Goal: Information Seeking & Learning: Learn about a topic

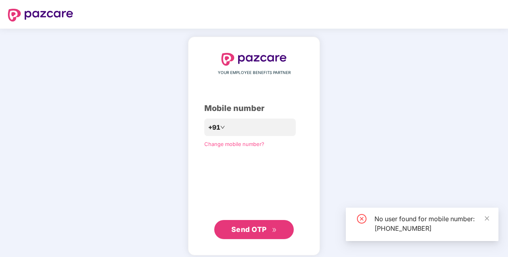
click at [253, 226] on span "Send OTP" at bounding box center [248, 229] width 35 height 8
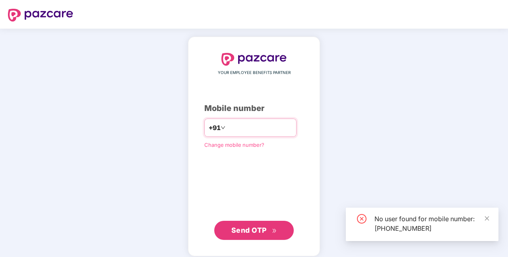
click at [246, 130] on input "**********" at bounding box center [259, 127] width 65 height 13
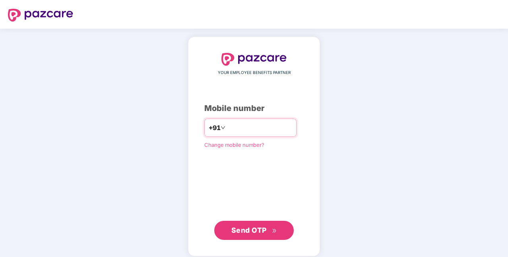
type input "**********"
click at [245, 226] on span "Send OTP" at bounding box center [248, 230] width 35 height 8
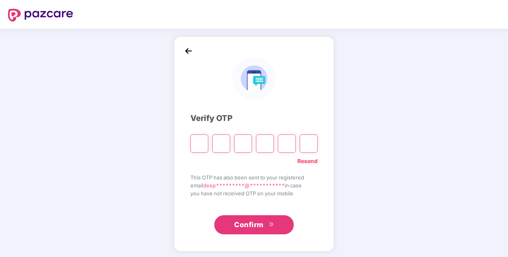
paste input "*"
type input "*"
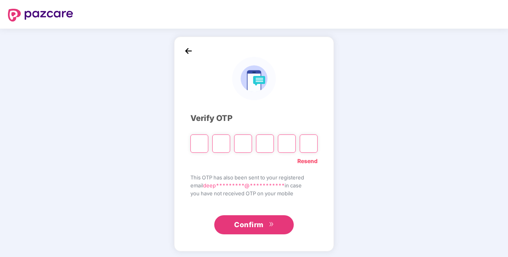
type input "*"
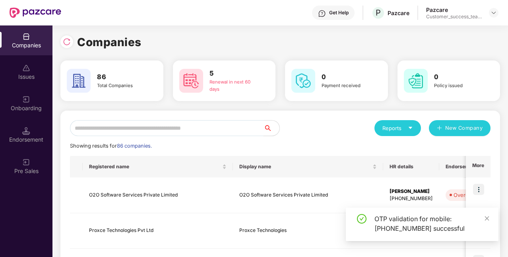
click at [154, 130] on input "text" at bounding box center [166, 128] width 193 height 16
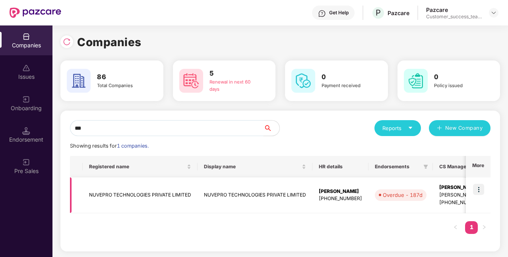
type input "***"
click at [480, 192] on img at bounding box center [478, 189] width 11 height 11
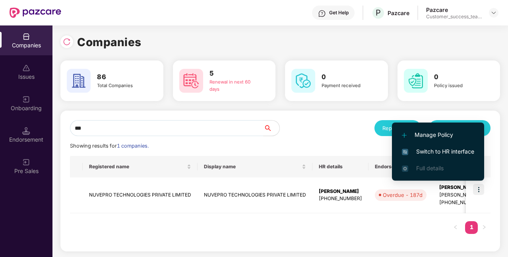
click at [445, 148] on span "Switch to HR interface" at bounding box center [438, 151] width 72 height 9
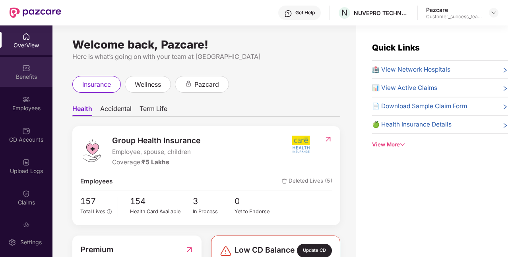
click at [27, 79] on div "Benefits" at bounding box center [26, 77] width 52 height 8
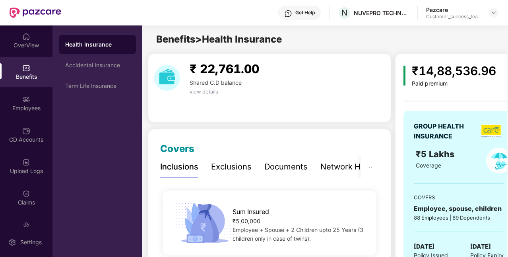
click at [215, 170] on div "Exclusions" at bounding box center [231, 167] width 41 height 12
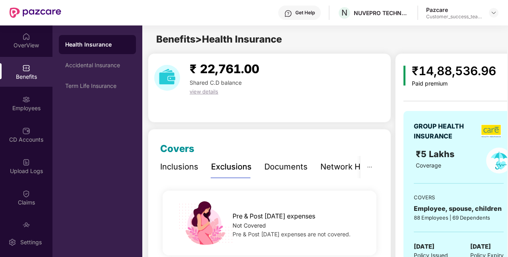
click at [188, 164] on div "Inclusions" at bounding box center [179, 167] width 38 height 12
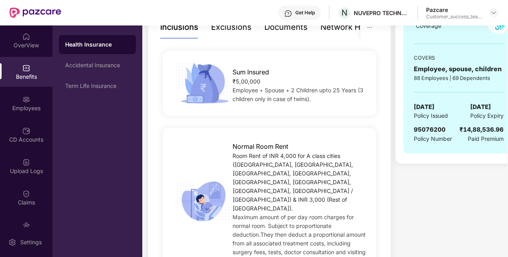
scroll to position [140, 0]
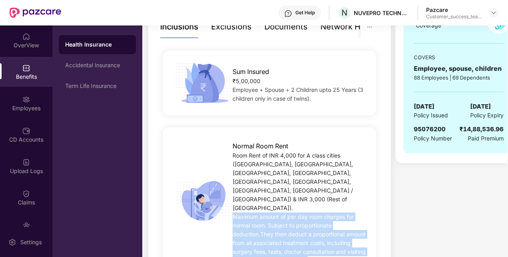
drag, startPoint x: 233, startPoint y: 191, endPoint x: 303, endPoint y: 236, distance: 83.4
click at [303, 236] on div "Maximum amount of per day room charges for normal room. Subject to proportionat…" at bounding box center [299, 238] width 134 height 52
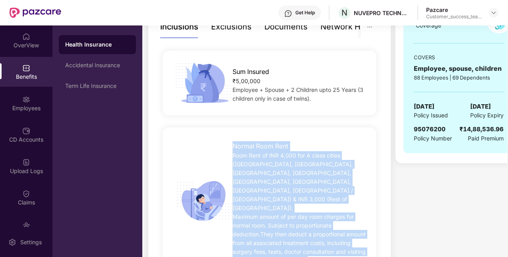
drag, startPoint x: 299, startPoint y: 234, endPoint x: 232, endPoint y: 146, distance: 110.0
click at [232, 146] on div "Normal Room Rent Room Rent of INR 4,000 for A class cities ([GEOGRAPHIC_DATA], …" at bounding box center [299, 201] width 159 height 128
click at [232, 146] on span "Normal Room Rent" at bounding box center [260, 146] width 56 height 10
drag, startPoint x: 232, startPoint y: 146, endPoint x: 302, endPoint y: 238, distance: 114.8
click at [302, 238] on div "Normal Room Rent Room Rent of INR 4,000 for A class cities ([GEOGRAPHIC_DATA], …" at bounding box center [299, 201] width 159 height 128
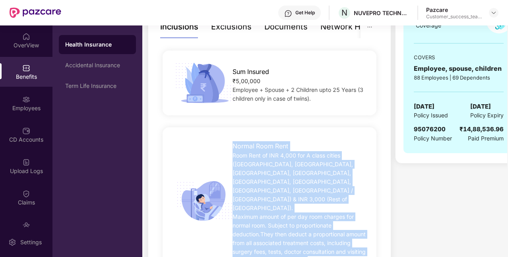
click at [277, 182] on div "Room Rent of INR 4,000 for A class cities ([GEOGRAPHIC_DATA], [GEOGRAPHIC_DATA]…" at bounding box center [299, 181] width 134 height 61
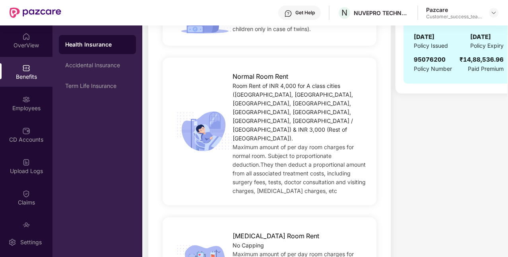
scroll to position [209, 0]
click at [83, 61] on div "Accidental Insurance" at bounding box center [97, 65] width 77 height 19
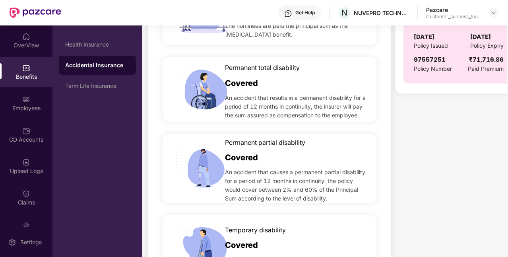
scroll to position [0, 0]
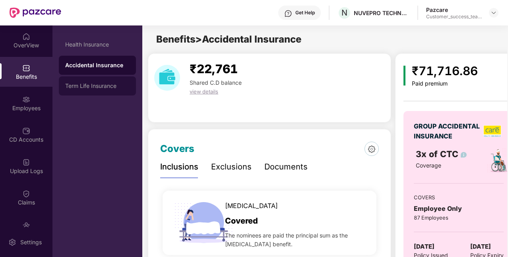
click at [98, 89] on div "Term Life Insurance" at bounding box center [97, 85] width 77 height 19
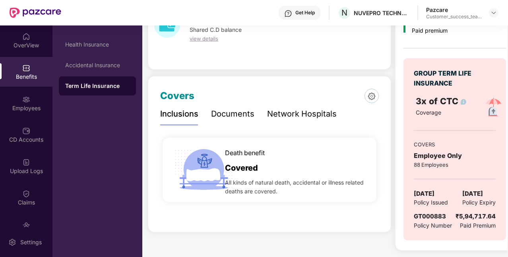
scroll to position [61, 0]
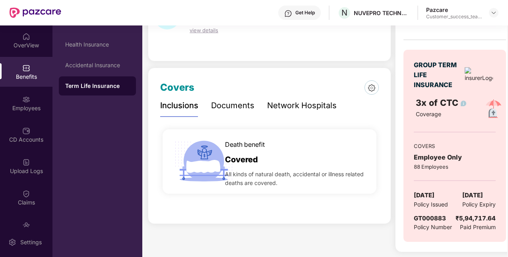
click at [229, 109] on div "Documents" at bounding box center [232, 105] width 43 height 12
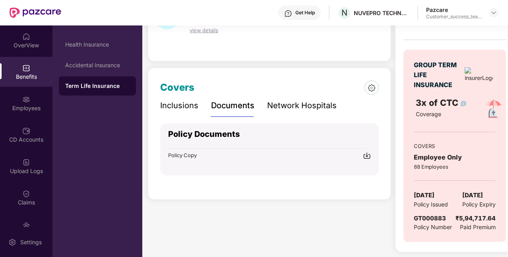
click at [187, 109] on div "Inclusions" at bounding box center [179, 105] width 38 height 12
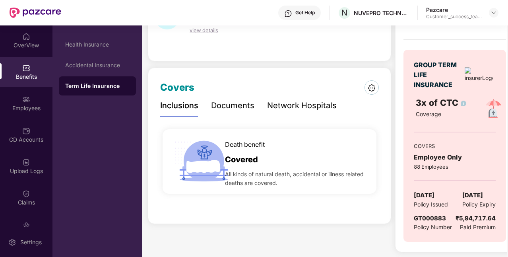
click at [241, 113] on div "Documents" at bounding box center [232, 106] width 43 height 22
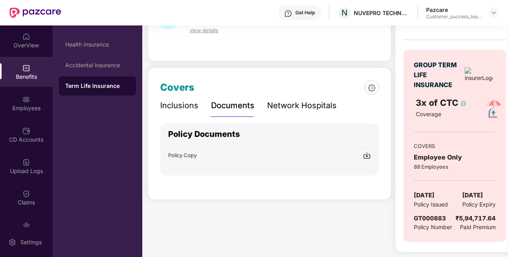
click at [300, 116] on div "Network Hospitals" at bounding box center [302, 106] width 70 height 22
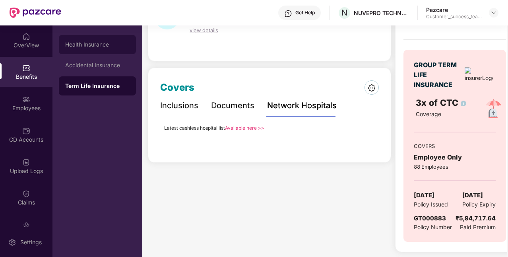
click at [102, 52] on div "Health Insurance" at bounding box center [97, 44] width 77 height 19
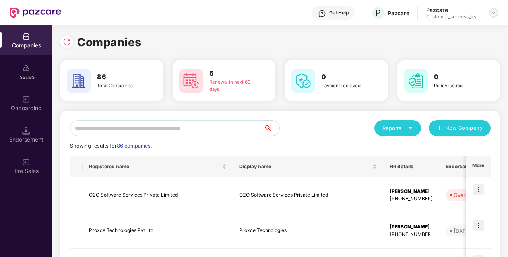
click at [493, 14] on img at bounding box center [493, 13] width 6 height 6
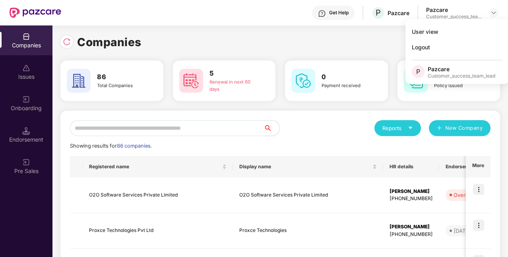
click at [370, 37] on div "Companies" at bounding box center [279, 41] width 439 height 17
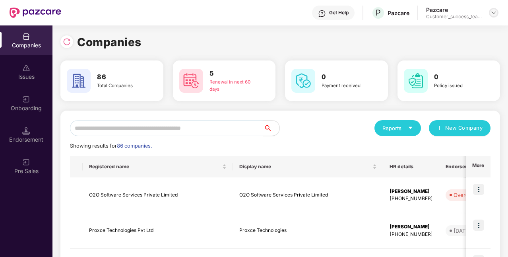
click at [496, 13] on img at bounding box center [493, 13] width 6 height 6
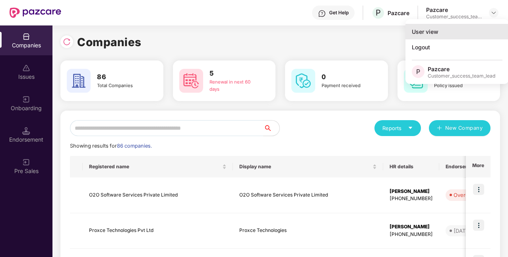
click at [435, 32] on div "User view" at bounding box center [456, 31] width 103 height 15
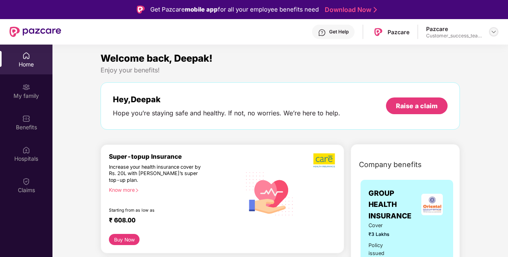
click at [491, 32] on img at bounding box center [493, 32] width 6 height 6
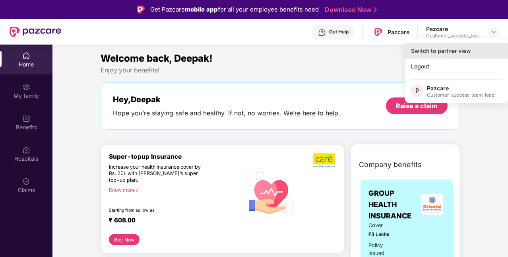
click at [422, 52] on div "Switch to partner view" at bounding box center [455, 50] width 103 height 15
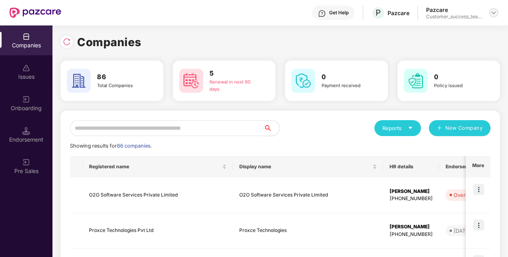
click at [494, 11] on img at bounding box center [493, 13] width 6 height 6
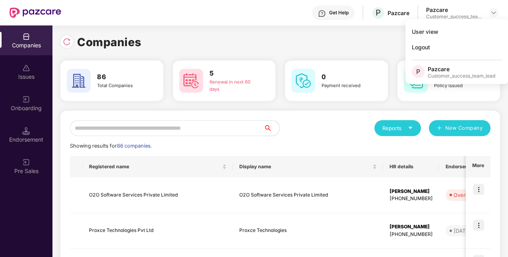
click at [451, 72] on div "Pazcare" at bounding box center [461, 69] width 68 height 8
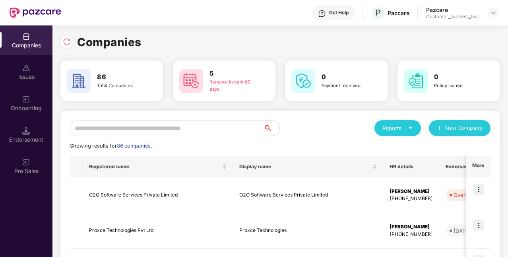
click at [215, 125] on input "text" at bounding box center [166, 128] width 193 height 16
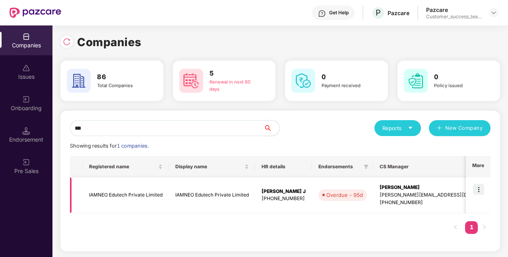
type input "***"
click at [478, 190] on img at bounding box center [478, 189] width 11 height 11
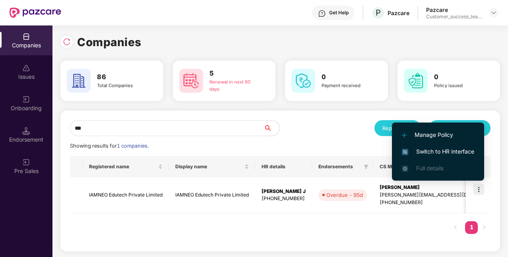
click at [431, 155] on span "Switch to HR interface" at bounding box center [438, 151] width 72 height 9
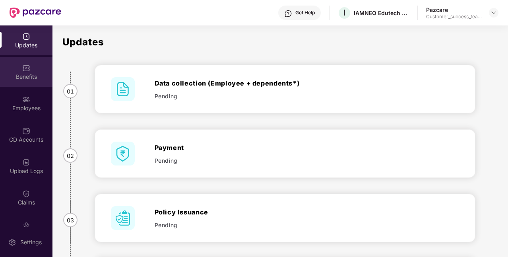
click at [20, 68] on div "Benefits" at bounding box center [26, 72] width 52 height 30
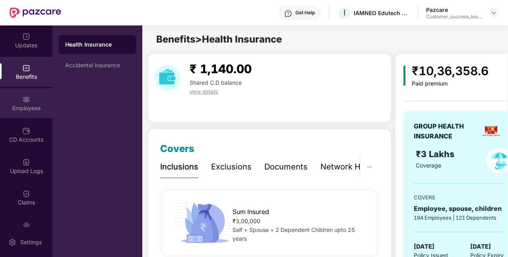
click at [31, 104] on div "Employees" at bounding box center [26, 108] width 52 height 8
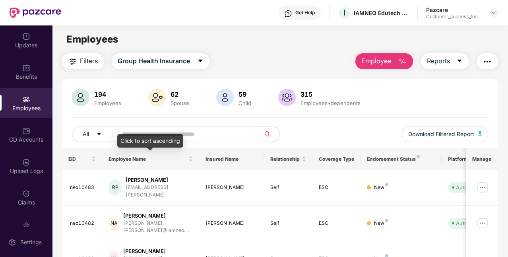
click at [176, 135] on div "Click to sort ascending" at bounding box center [150, 141] width 66 height 14
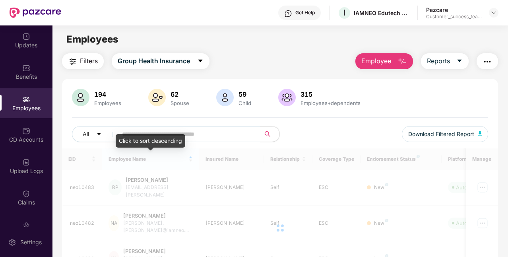
click at [184, 135] on div "Click to sort descending" at bounding box center [151, 141] width 70 height 14
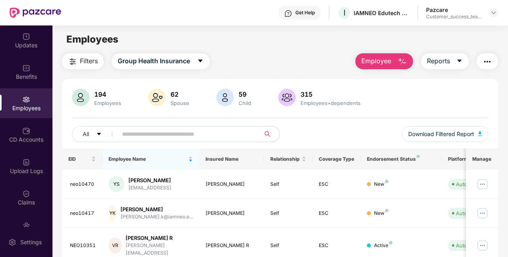
click at [185, 135] on input "text" at bounding box center [186, 134] width 128 height 12
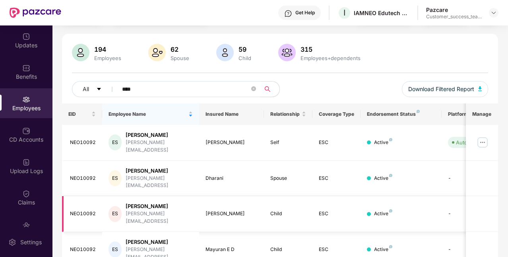
scroll to position [45, 0]
type input "****"
click at [485, 137] on img at bounding box center [482, 141] width 13 height 13
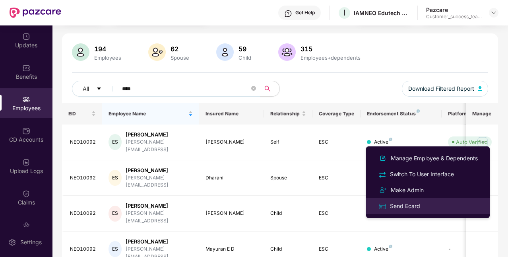
click at [407, 203] on div "Send Ecard" at bounding box center [404, 205] width 33 height 9
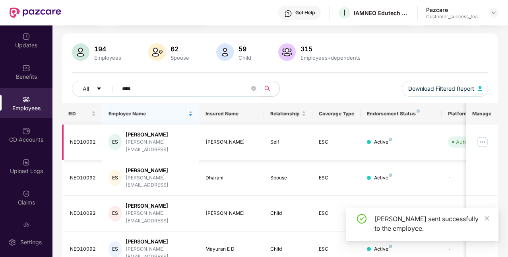
click at [483, 137] on img at bounding box center [482, 141] width 13 height 13
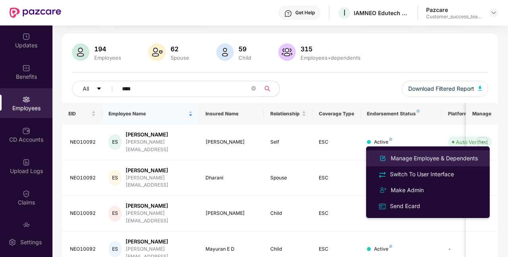
click at [436, 157] on div "Manage Employee & Dependents" at bounding box center [434, 158] width 90 height 9
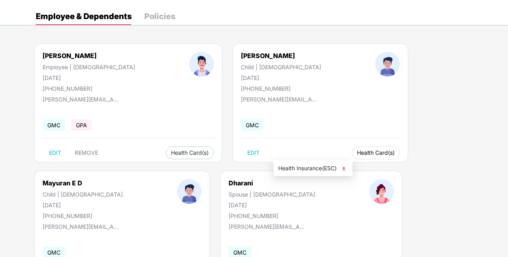
scroll to position [30, 0]
click at [357, 153] on span "Health Card(s)" at bounding box center [376, 152] width 38 height 4
click at [307, 166] on span "Health Insurance(ESC)" at bounding box center [313, 167] width 70 height 9
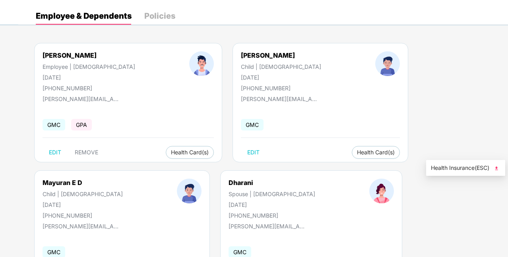
click at [439, 165] on span "Health Insurance(ESC)" at bounding box center [466, 167] width 70 height 9
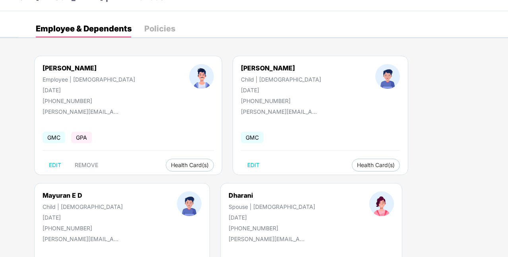
scroll to position [0, 0]
